Goal: Find specific page/section

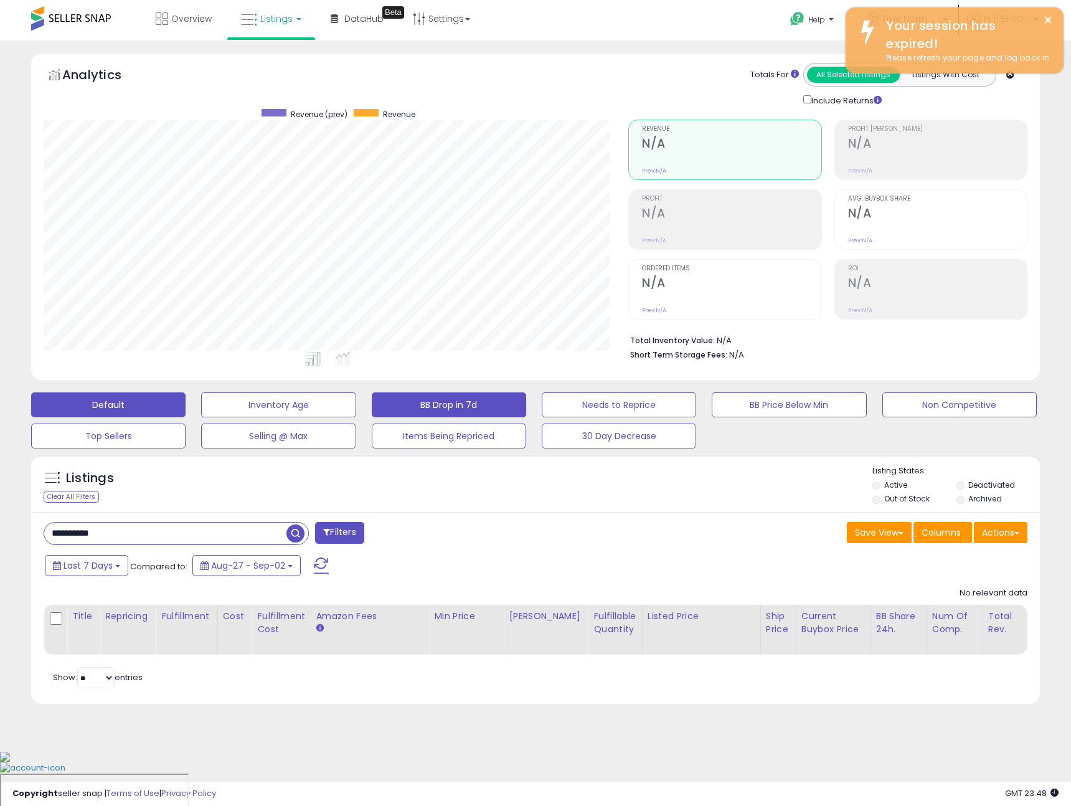
scroll to position [255, 585]
click at [149, 534] on input "**********" at bounding box center [165, 534] width 242 height 22
type input "*******"
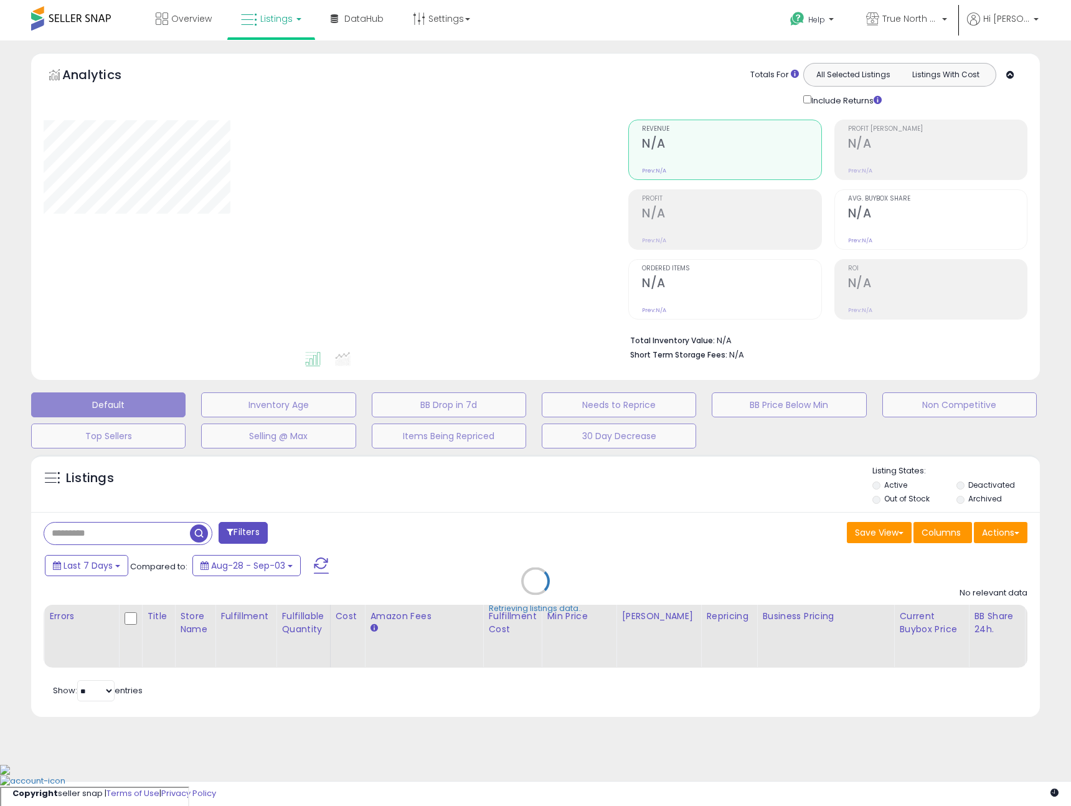
type input "**********"
